Goal: Transaction & Acquisition: Book appointment/travel/reservation

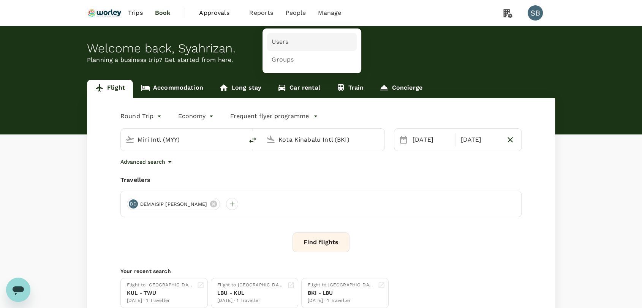
click at [286, 42] on span "Users" at bounding box center [280, 42] width 17 height 9
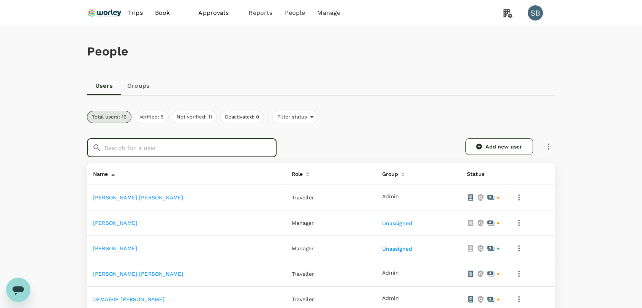
click at [139, 149] on input "text" at bounding box center [190, 147] width 172 height 19
paste input "[PERSON_NAME]"
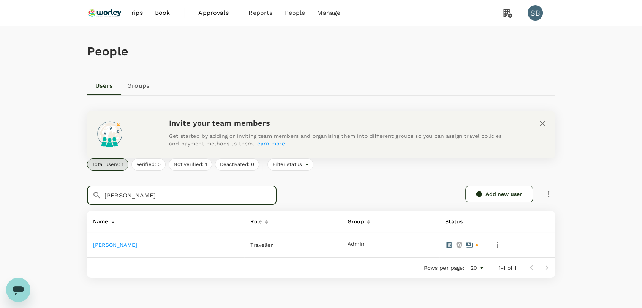
type input "[PERSON_NAME]"
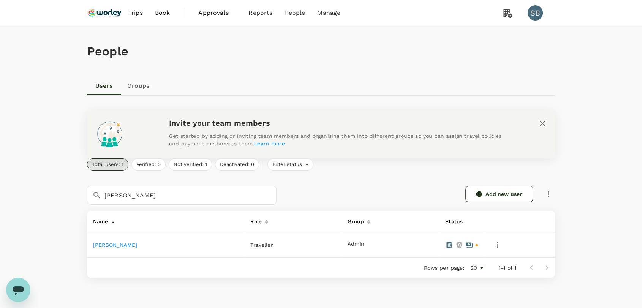
click at [111, 247] on link "[PERSON_NAME]" at bounding box center [115, 245] width 44 height 6
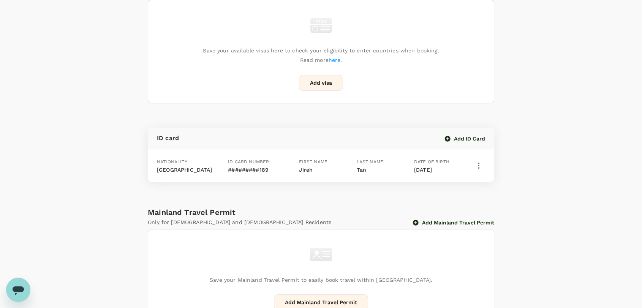
scroll to position [339, 0]
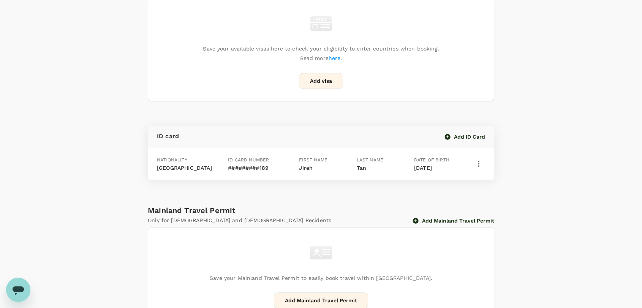
click at [474, 165] on icon "button" at bounding box center [478, 163] width 9 height 9
click at [466, 181] on span "Edit" at bounding box center [463, 183] width 20 height 9
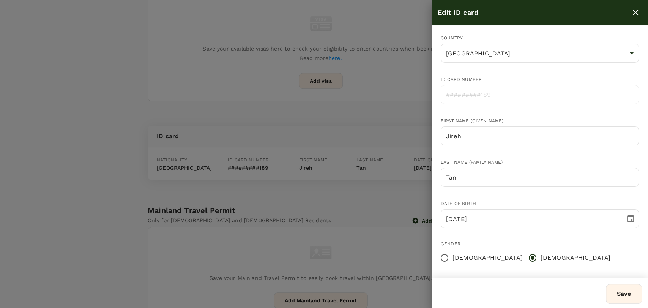
click at [636, 9] on icon "close" at bounding box center [635, 12] width 9 height 9
radio input "false"
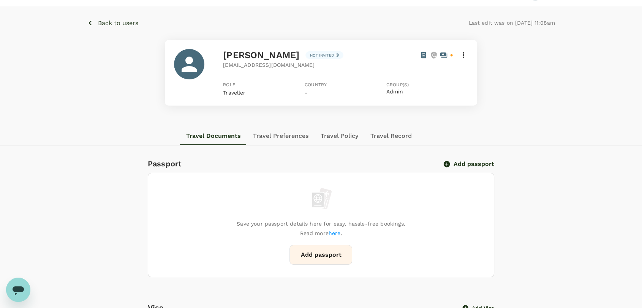
scroll to position [0, 0]
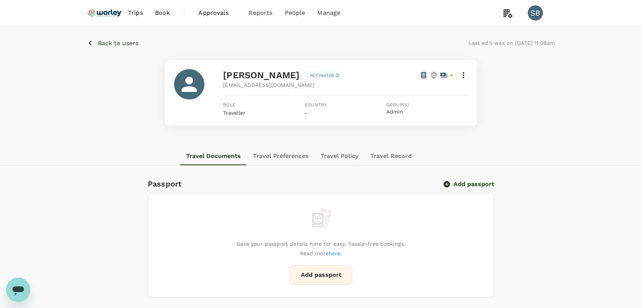
click at [90, 12] on img at bounding box center [104, 13] width 35 height 17
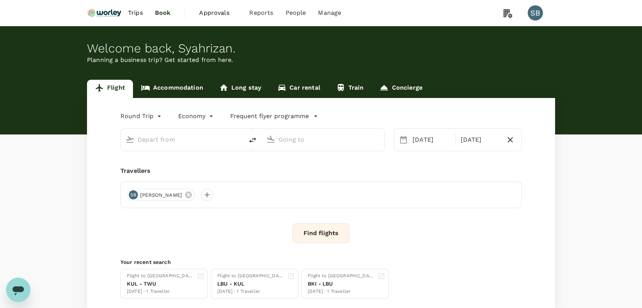
type input "Miri Intl (MYY)"
type input "Kota Kinabalu Intl (BKI)"
type input "Miri Intl (MYY)"
type input "Kota Kinabalu Intl (BKI)"
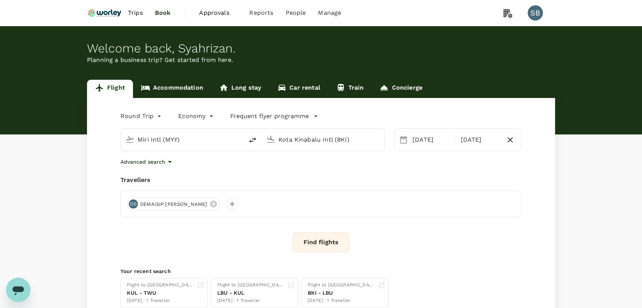
click at [210, 210] on div "[PERSON_NAME] [PERSON_NAME]" at bounding box center [173, 204] width 93 height 12
click at [211, 207] on icon at bounding box center [213, 204] width 8 height 8
click at [135, 201] on div at bounding box center [133, 204] width 12 height 12
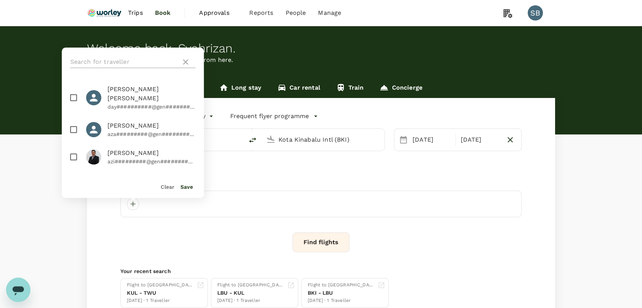
click at [97, 63] on input "text" at bounding box center [124, 62] width 108 height 12
paste input "[PERSON_NAME]"
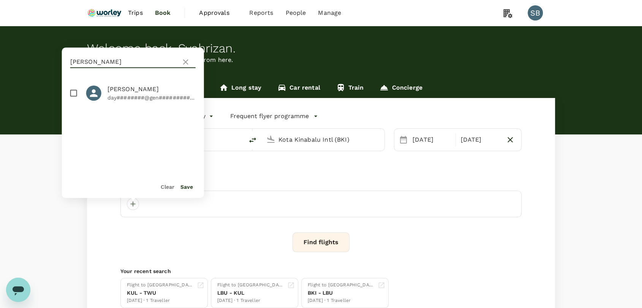
type input "[PERSON_NAME]"
click at [72, 96] on input "checkbox" at bounding box center [74, 93] width 16 height 16
checkbox input "true"
click at [182, 188] on button "Save" at bounding box center [186, 187] width 13 height 6
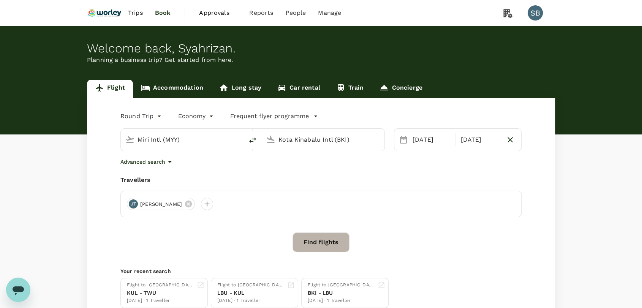
click at [324, 244] on button "Find flights" at bounding box center [320, 242] width 57 height 20
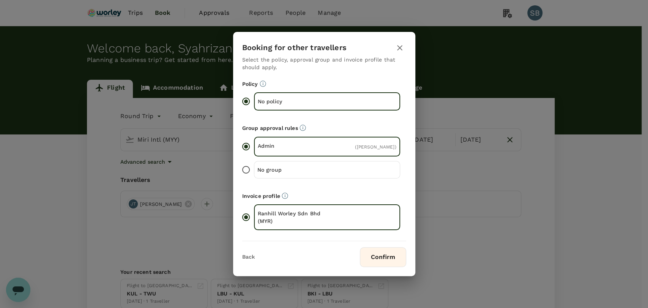
click at [392, 251] on button "Confirm" at bounding box center [383, 257] width 46 height 20
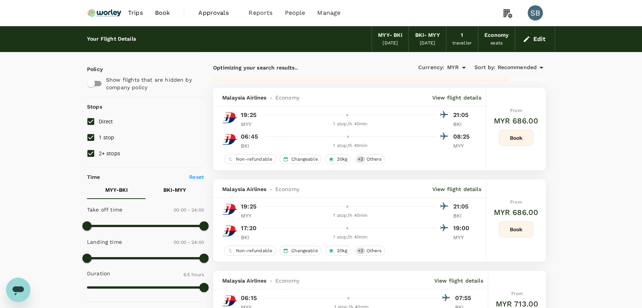
click at [84, 155] on input "2+ stops" at bounding box center [91, 153] width 16 height 16
checkbox input "false"
click at [91, 137] on input "1 stop" at bounding box center [91, 138] width 16 height 16
checkbox input "false"
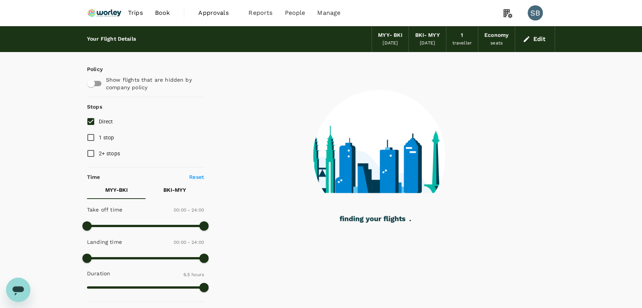
type input "915"
checkbox input "false"
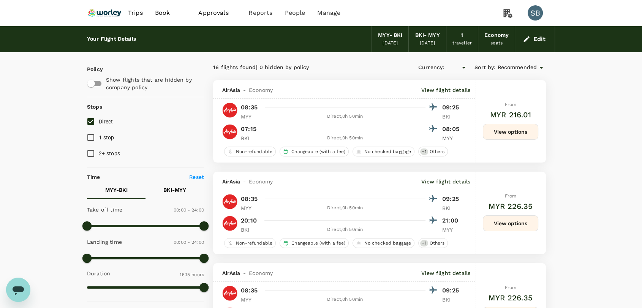
type input "MYR"
click at [501, 133] on button "View options" at bounding box center [510, 132] width 55 height 16
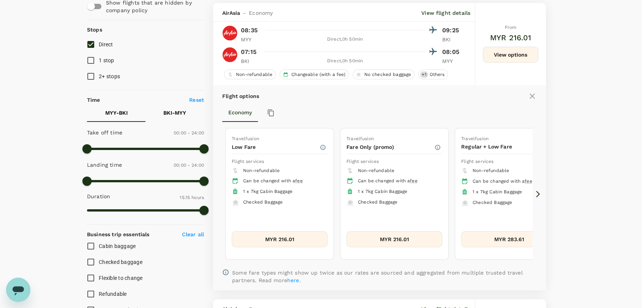
scroll to position [80, 0]
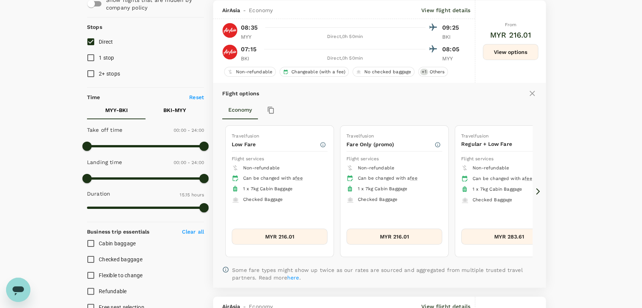
click at [406, 237] on button "MYR 216.01" at bounding box center [394, 237] width 96 height 16
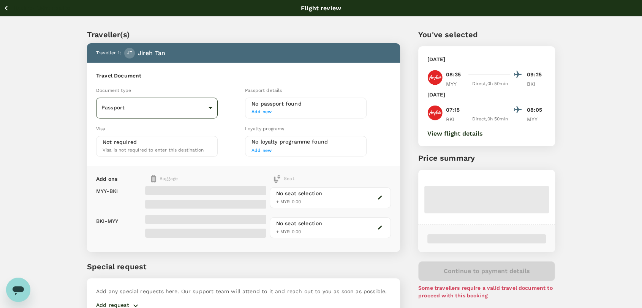
click at [209, 107] on body "Back to flight results Flight review Traveller(s) Traveller 1 : JT Jireh Tan Tr…" at bounding box center [321, 174] width 642 height 348
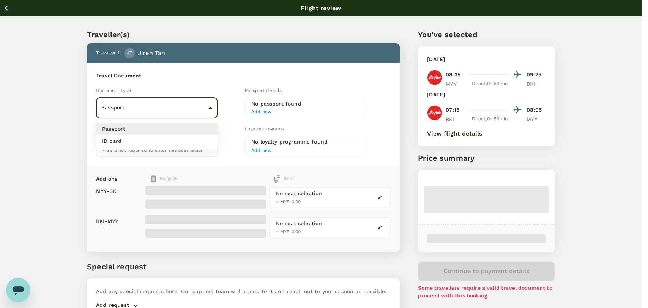
click at [198, 139] on li "ID card" at bounding box center [157, 141] width 122 height 12
type input "Id card"
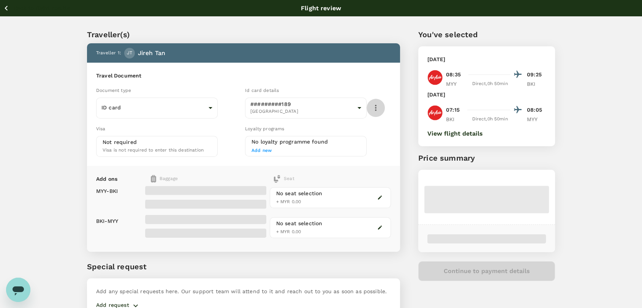
click at [379, 105] on icon "button" at bounding box center [375, 107] width 9 height 9
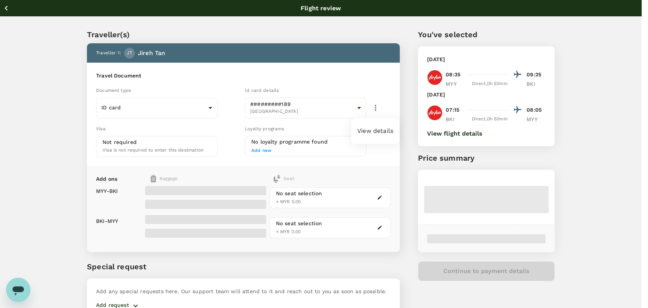
click at [377, 150] on div at bounding box center [324, 154] width 648 height 308
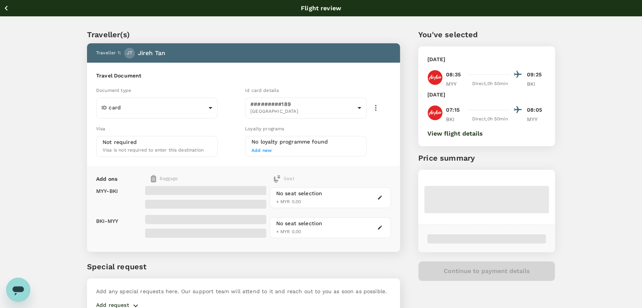
click at [9, 8] on icon "button" at bounding box center [6, 7] width 9 height 9
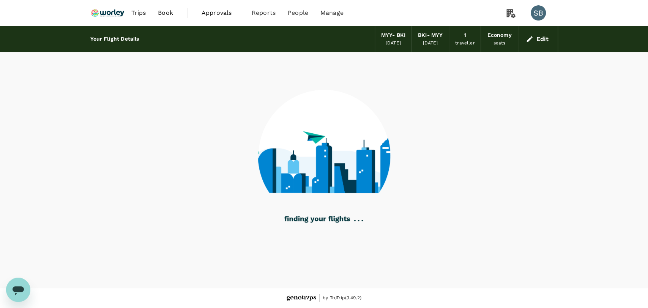
click at [114, 16] on img at bounding box center [107, 13] width 35 height 17
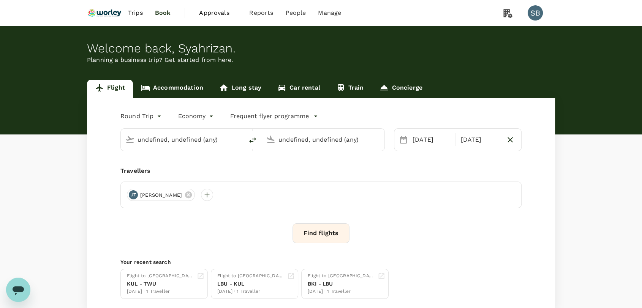
type input "Miri Intl (MYY)"
type input "Kota Kinabalu Intl (BKI)"
type input "Miri Intl (MYY)"
type input "Kota Kinabalu Intl (BKI)"
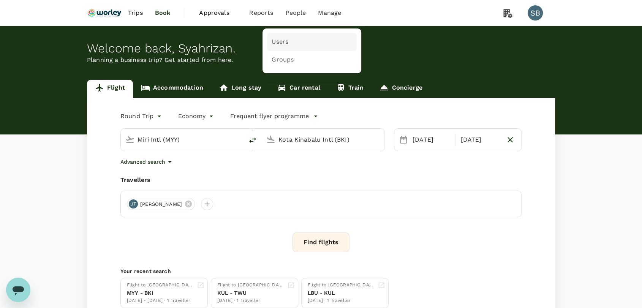
click at [302, 44] on link "Users" at bounding box center [312, 42] width 90 height 18
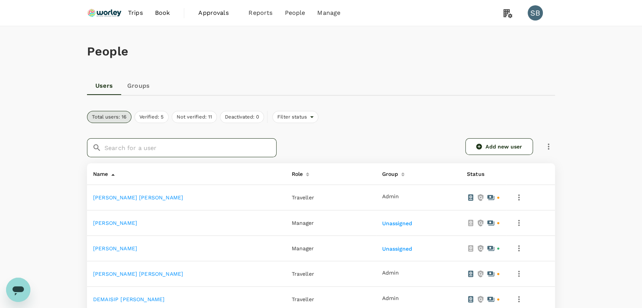
click at [142, 152] on input "text" at bounding box center [190, 147] width 172 height 19
paste input "[PERSON_NAME]"
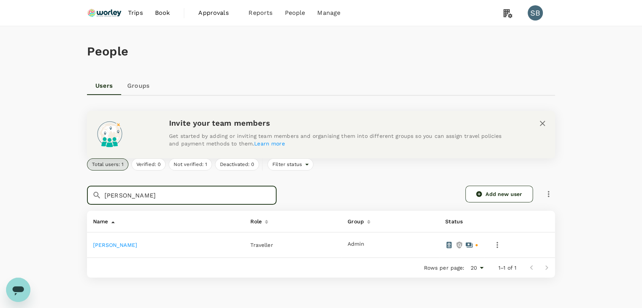
type input "[PERSON_NAME]"
click at [112, 246] on link "[PERSON_NAME]" at bounding box center [115, 245] width 44 height 6
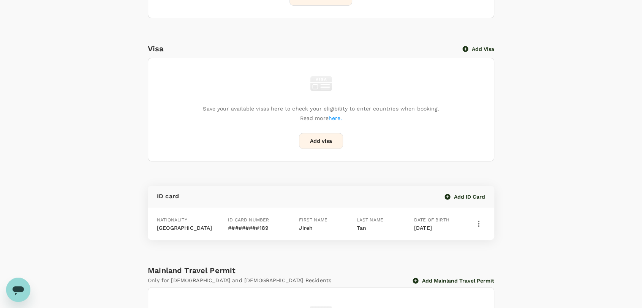
scroll to position [295, 0]
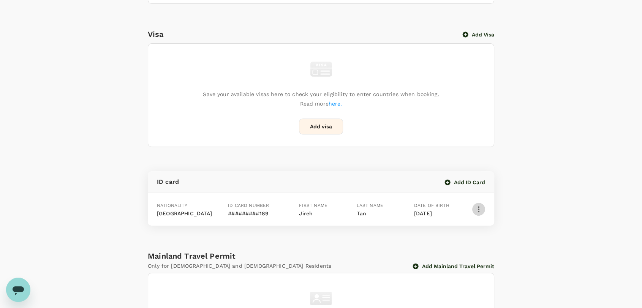
click at [473, 209] on button "button" at bounding box center [478, 209] width 13 height 13
click at [461, 230] on span "Edit" at bounding box center [463, 228] width 20 height 9
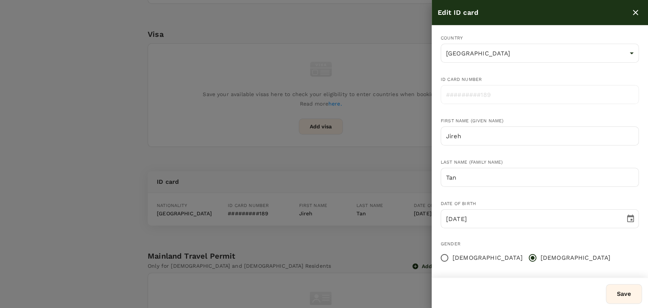
click at [640, 10] on button "close" at bounding box center [635, 12] width 13 height 13
radio input "false"
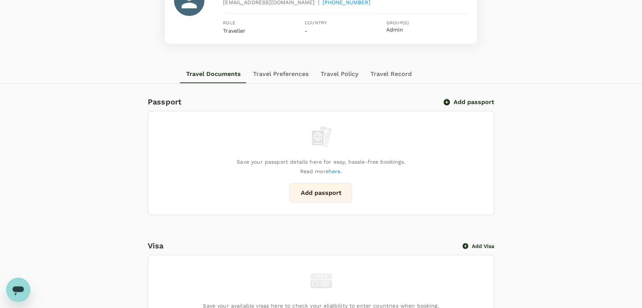
scroll to position [0, 0]
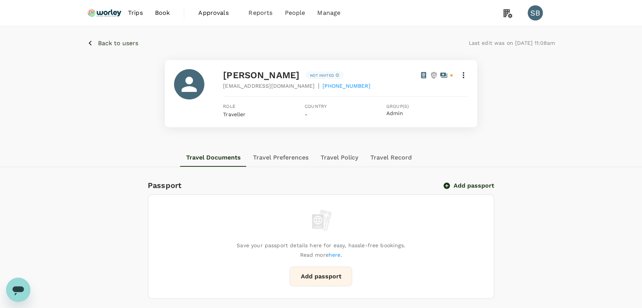
click at [100, 15] on img at bounding box center [104, 13] width 35 height 17
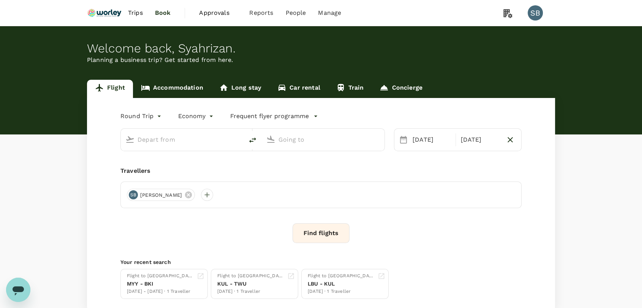
type input "Miri Intl (MYY)"
type input "Kota Kinabalu Intl (BKI)"
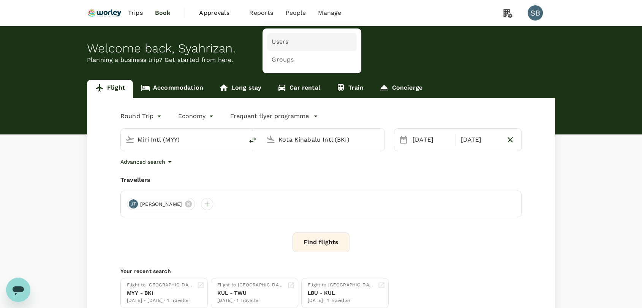
click at [290, 39] on link "Users" at bounding box center [312, 42] width 90 height 18
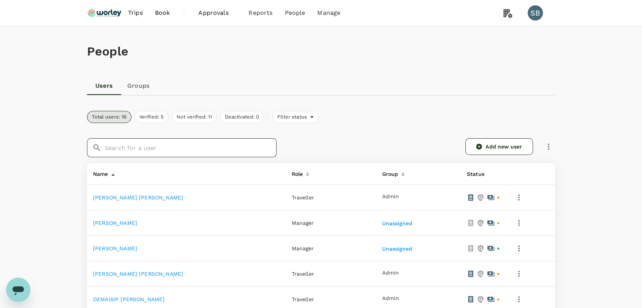
click at [159, 147] on input "text" at bounding box center [190, 147] width 172 height 19
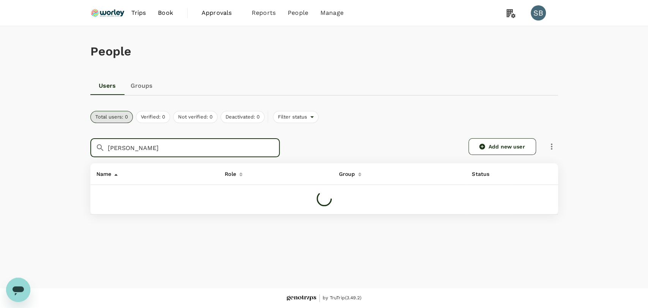
type input "syaharizan"
drag, startPoint x: 154, startPoint y: 146, endPoint x: 76, endPoint y: 140, distance: 78.1
click at [76, 140] on div "People Users Groups Total users: 0 Verified: 0 Not verified: 0 Deactivated: 0 F…" at bounding box center [324, 157] width 648 height 262
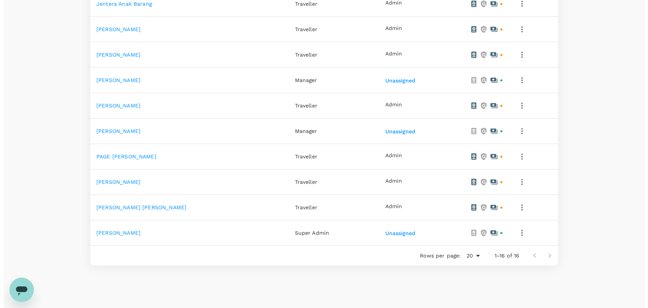
scroll to position [371, 0]
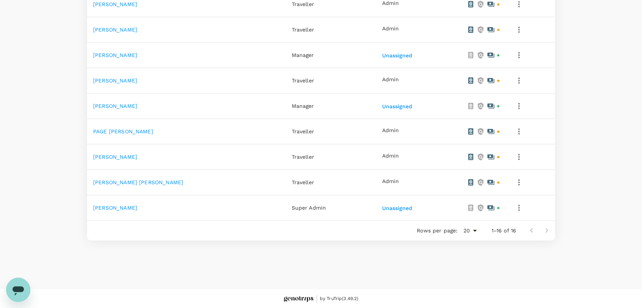
click at [520, 207] on icon "button" at bounding box center [519, 208] width 2 height 6
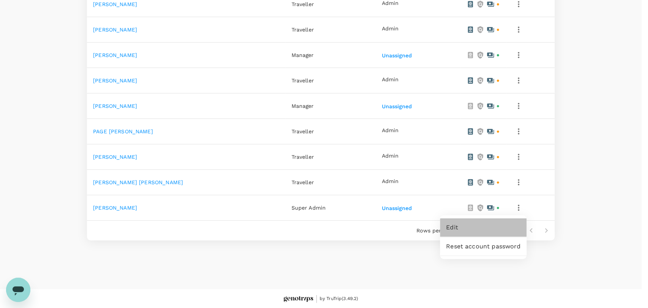
click at [501, 231] on span "Edit" at bounding box center [483, 227] width 74 height 9
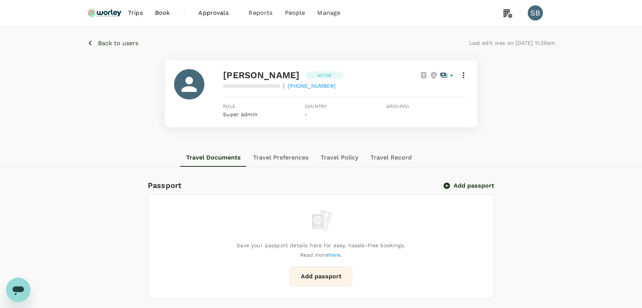
click at [463, 79] on icon at bounding box center [463, 75] width 9 height 9
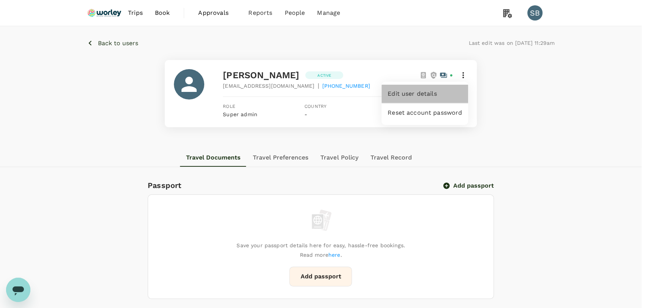
click at [443, 93] on span "Edit user details" at bounding box center [425, 93] width 74 height 9
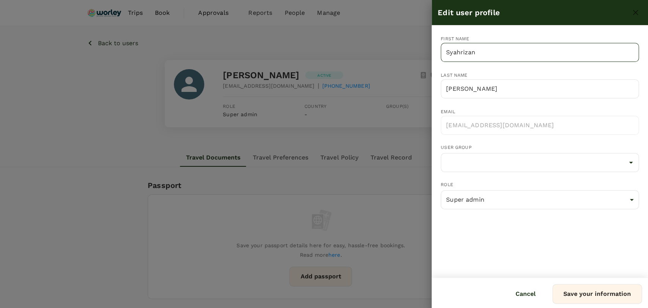
click at [461, 49] on input "Syahrizan" at bounding box center [540, 52] width 198 height 19
type input "Syaharizan"
click at [577, 291] on button "Save your information" at bounding box center [598, 294] width 90 height 20
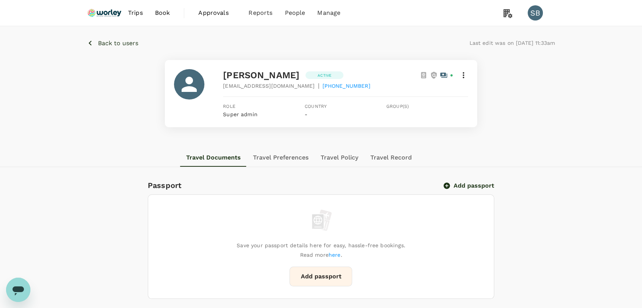
click at [106, 12] on img at bounding box center [104, 13] width 35 height 17
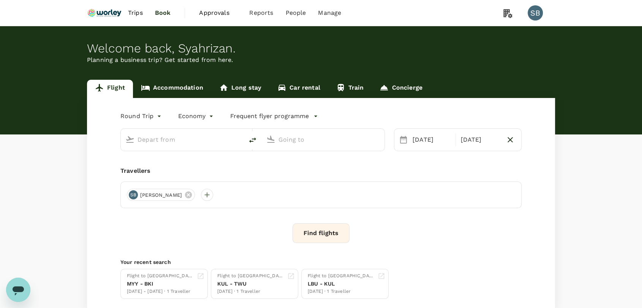
type input "Miri Intl (MYY)"
type input "Kota Kinabalu Intl (BKI)"
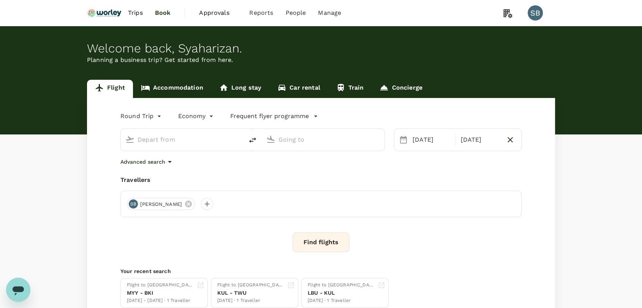
type input "Miri Intl (MYY)"
type input "Kota Kinabalu Intl (BKI)"
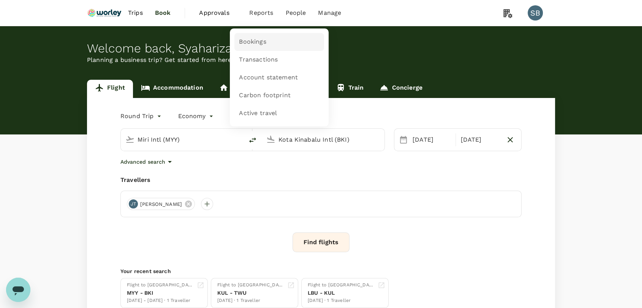
click at [258, 35] on link "Bookings" at bounding box center [279, 42] width 90 height 18
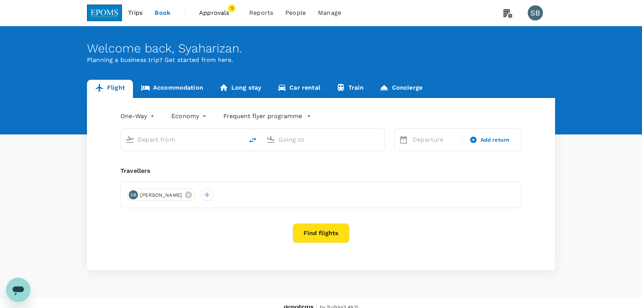
type input "Kuala Lumpur Intl ([GEOGRAPHIC_DATA])"
type input "Kuching Intl (KCH)"
